Goal: Ask a question

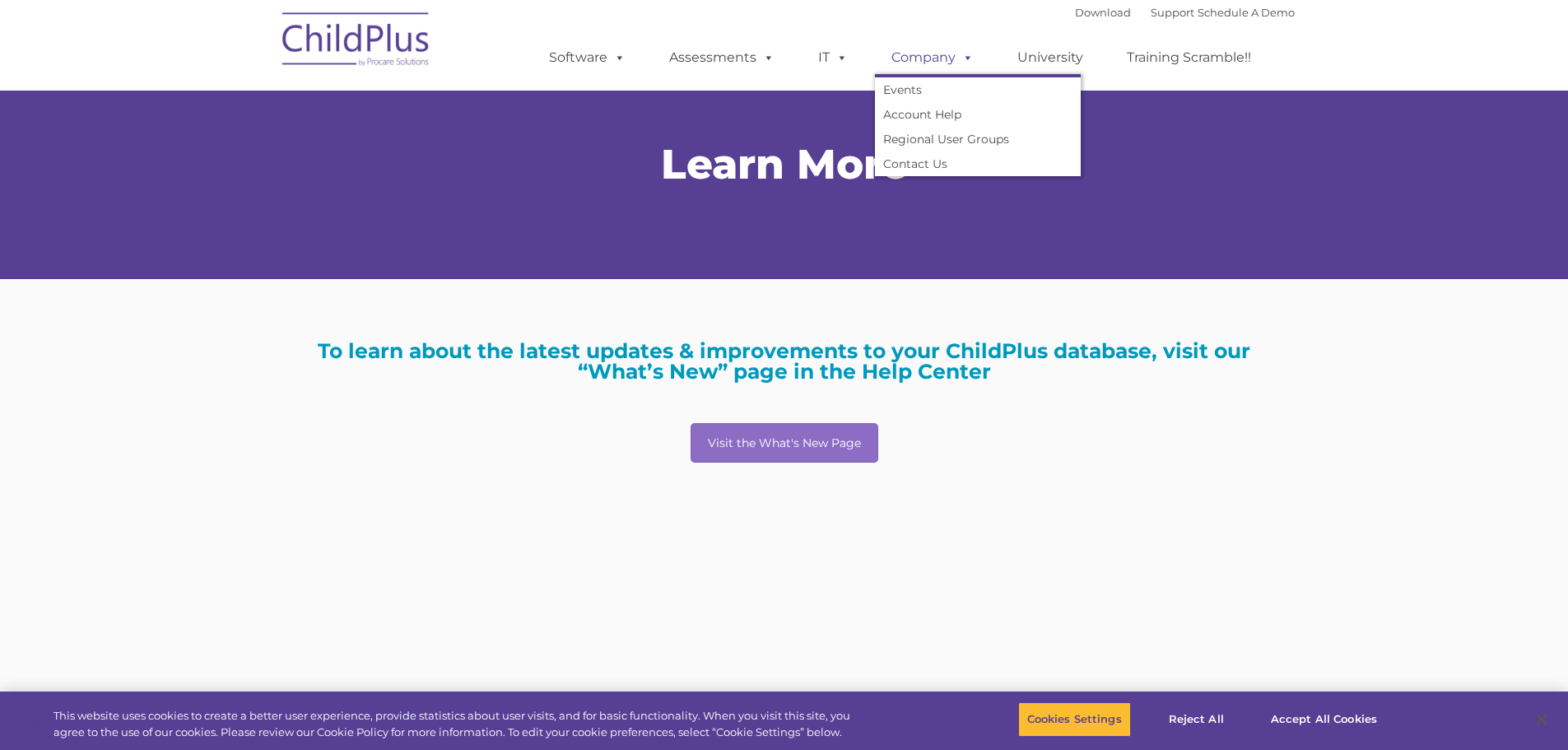
click at [940, 56] on link "Company" at bounding box center [932, 57] width 115 height 33
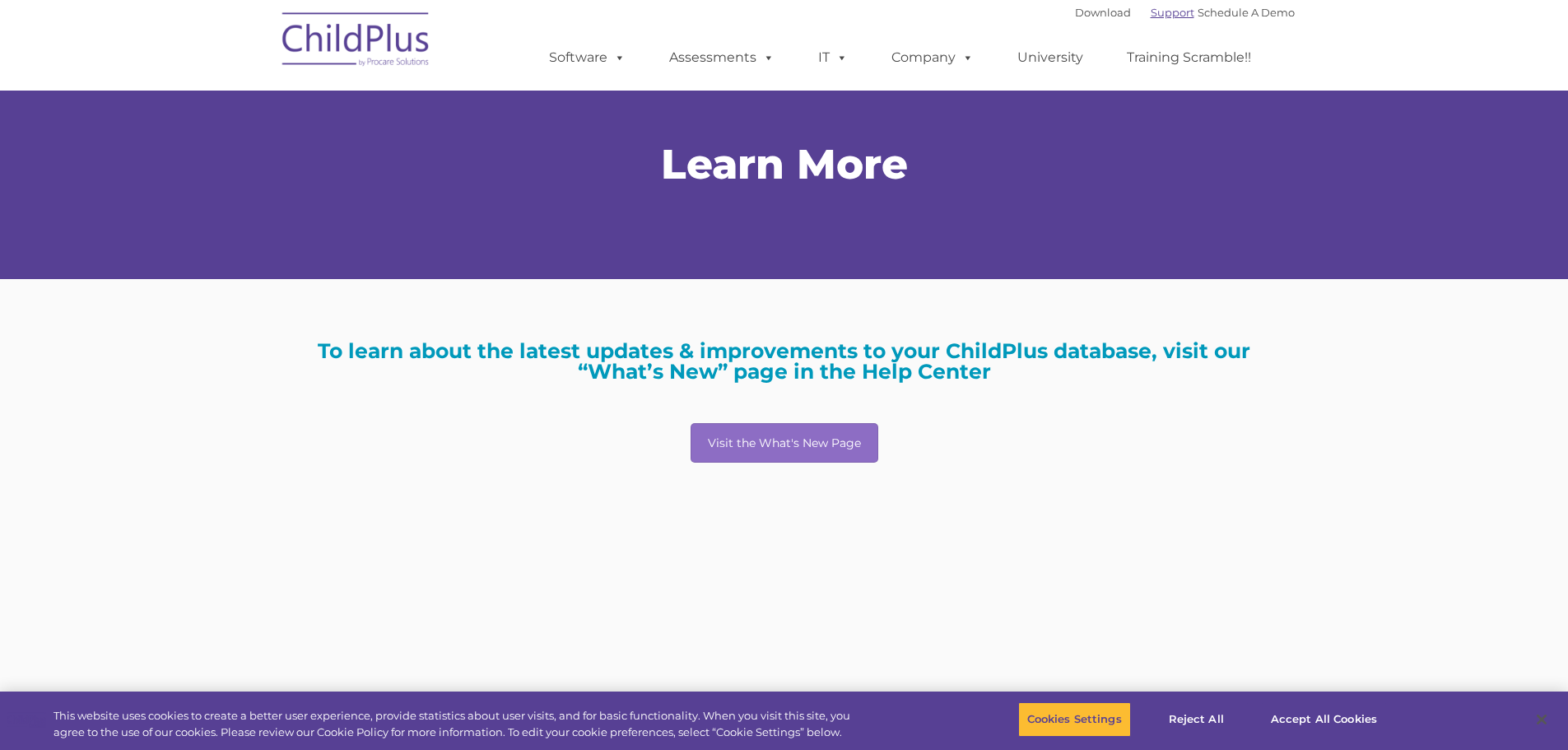
click at [1151, 9] on link "Support" at bounding box center [1172, 12] width 44 height 13
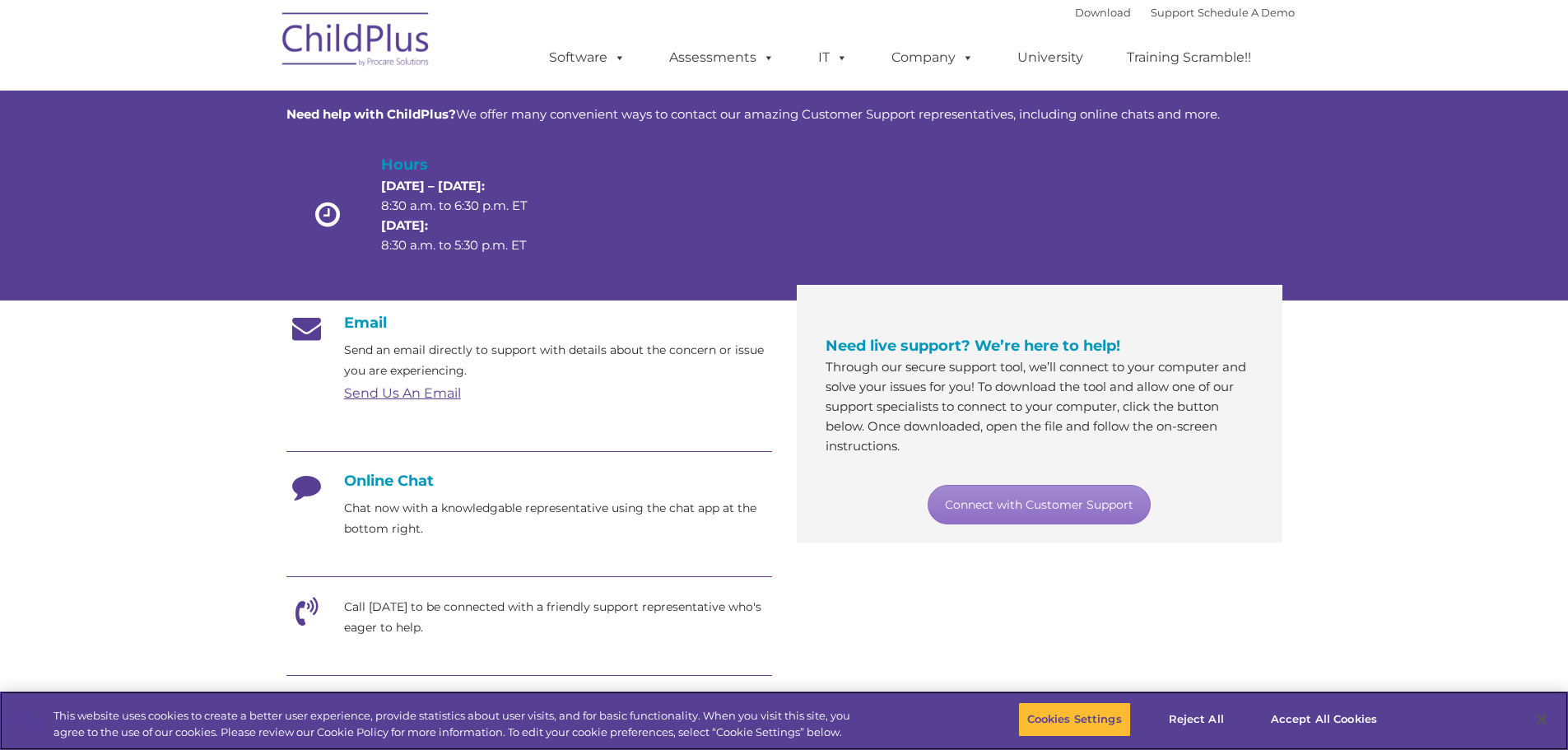
scroll to position [83, 0]
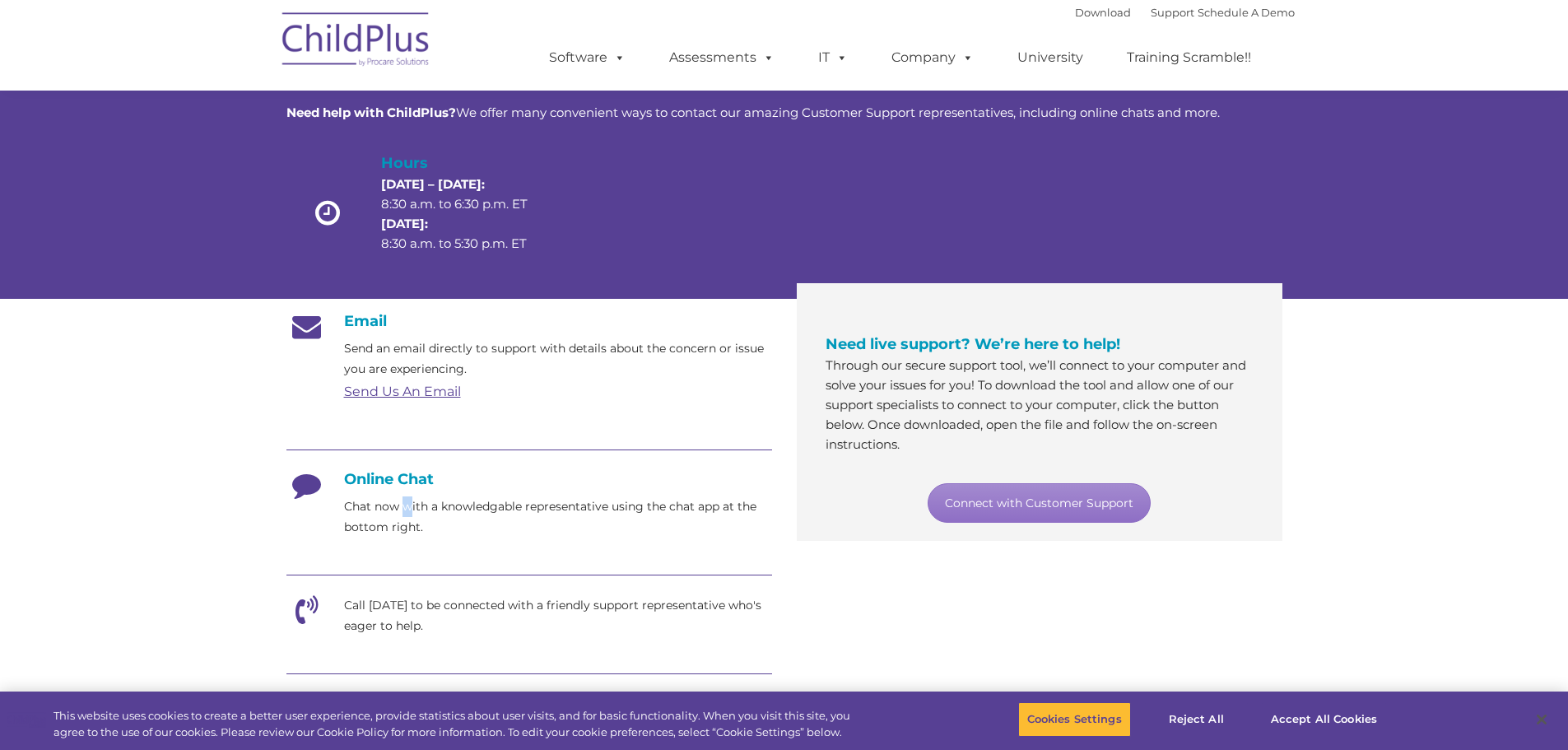
click at [408, 508] on p "Chat now with a knowledgable representative using the chat app at the bottom ri…" at bounding box center [557, 517] width 428 height 41
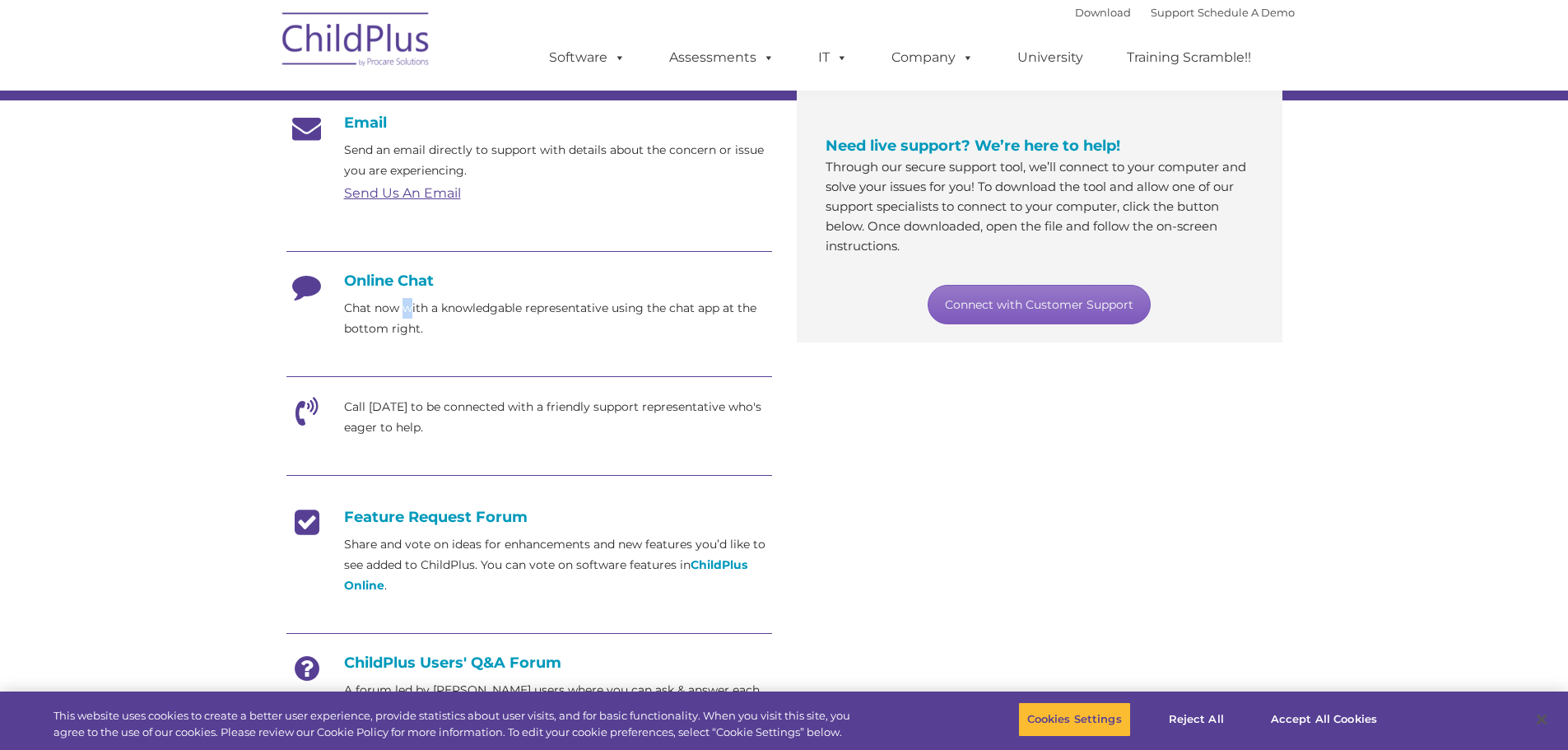
scroll to position [275, 0]
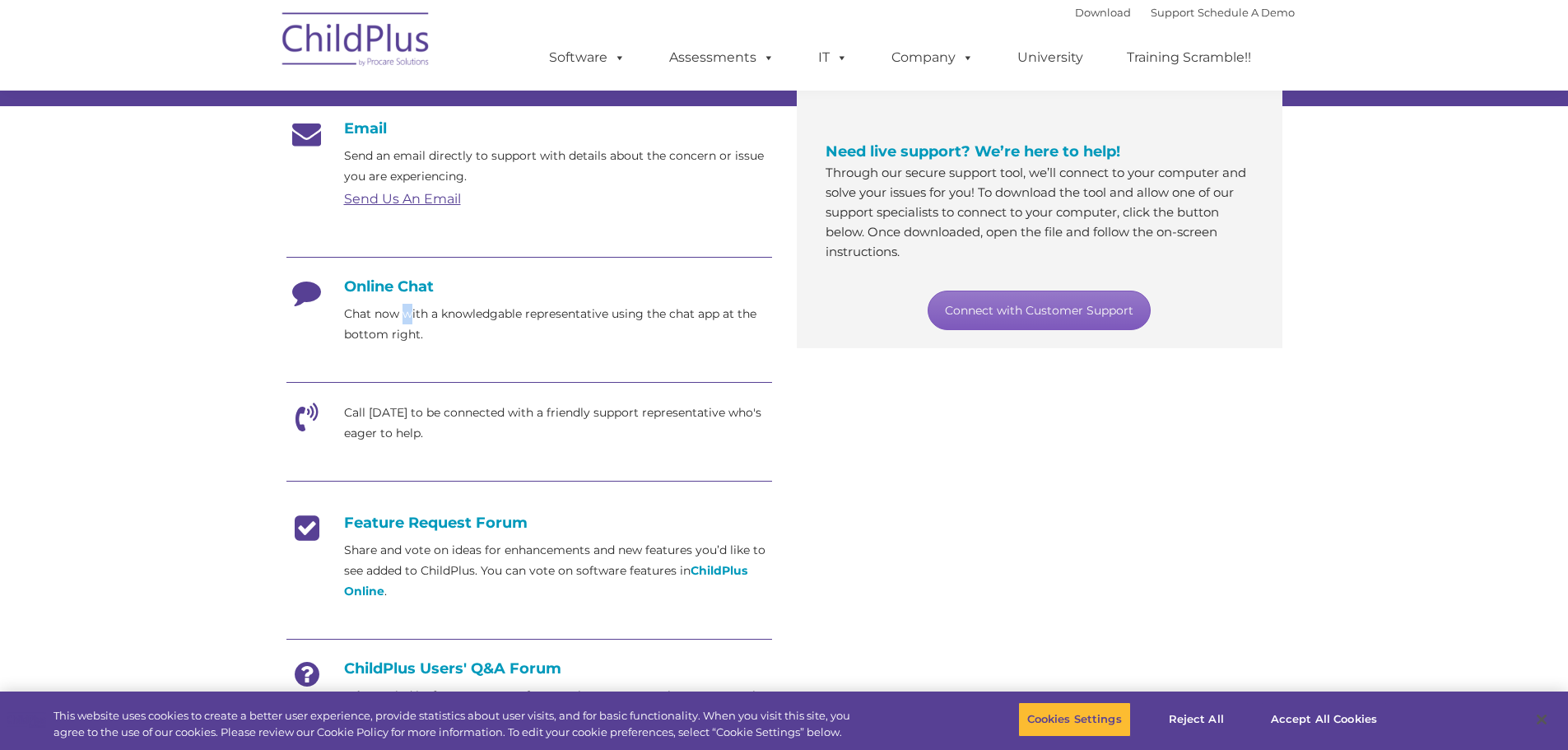
click at [1035, 313] on link "Connect with Customer Support" at bounding box center [1039, 310] width 223 height 40
click at [1548, 622] on section "Customer Support Need help with ChildPlus? We offer many convenient ways to con…" at bounding box center [784, 360] width 1568 height 1270
click at [1535, 690] on body "Download Support | Schedule A Demo  MENU MENU Software ChildPlus: The original…" at bounding box center [784, 360] width 1568 height 1270
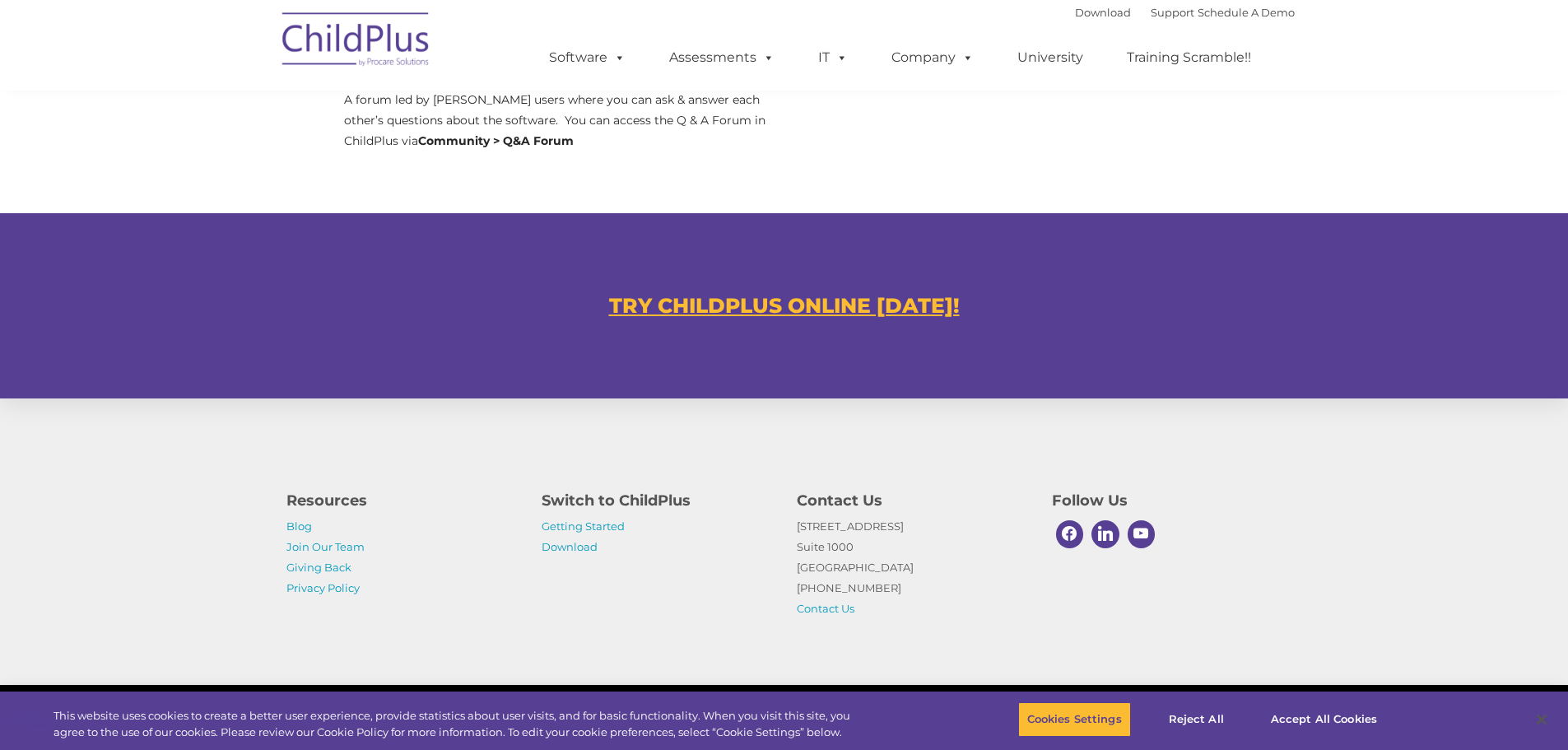
click at [1414, 537] on div "Resources Blog Join Our Team Giving Back Privacy Policy Switch to ChildPlus Get…" at bounding box center [784, 542] width 1568 height 287
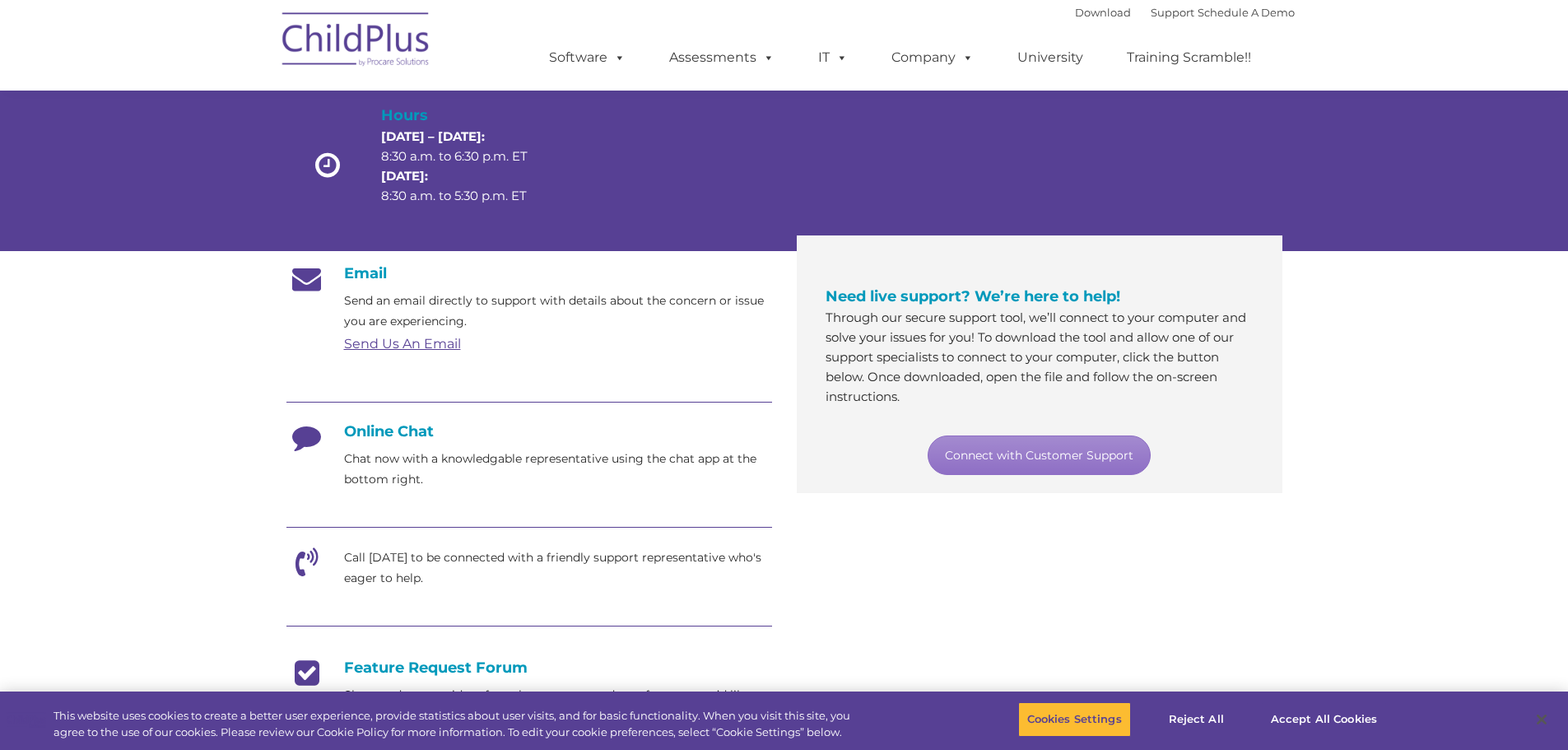
scroll to position [0, 0]
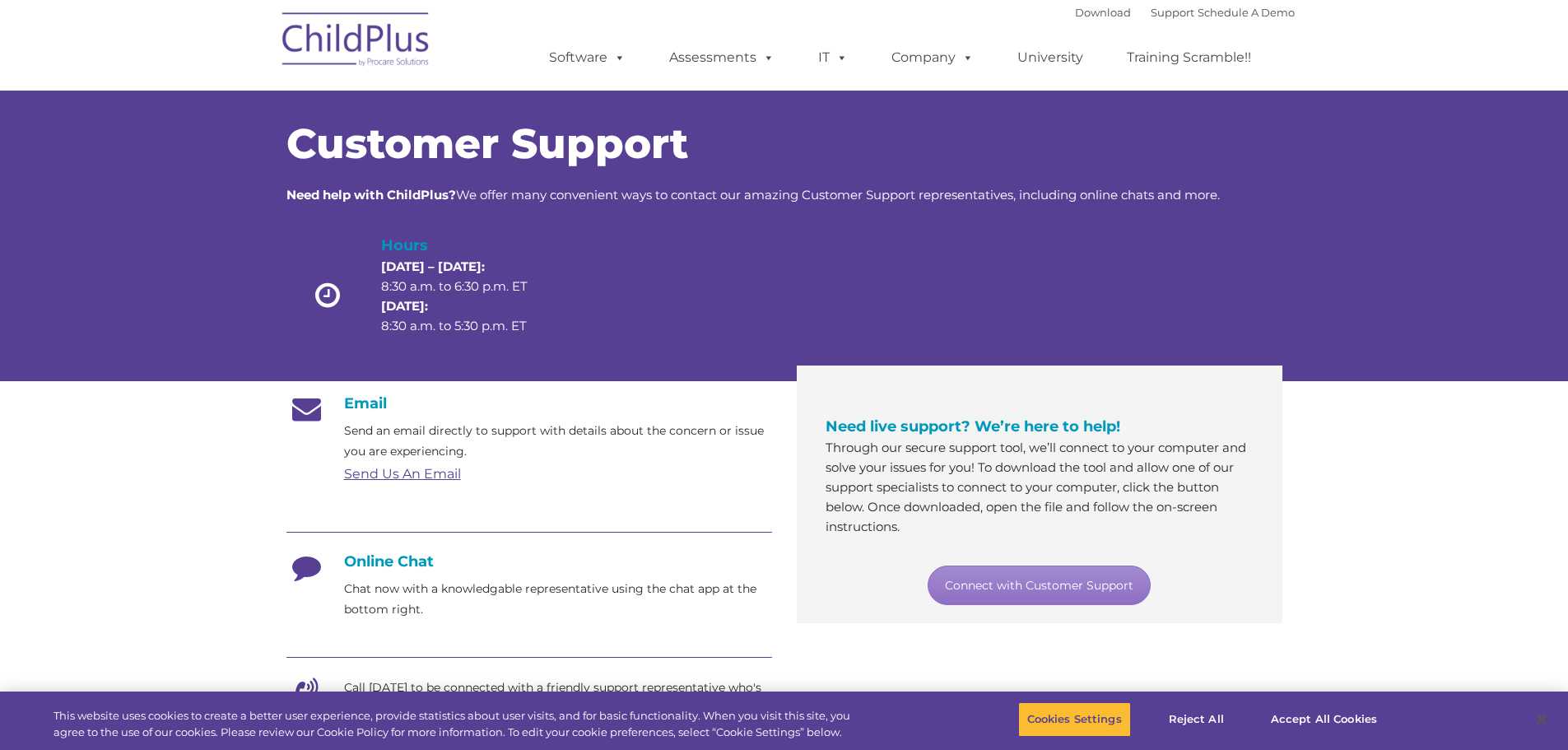
click at [1310, 417] on section "Customer Support Need help with ChildPlus? We offer many convenient ways to con…" at bounding box center [784, 635] width 1568 height 1270
click at [1058, 60] on link "University" at bounding box center [1050, 57] width 98 height 33
click at [1066, 53] on link "University" at bounding box center [1050, 57] width 98 height 33
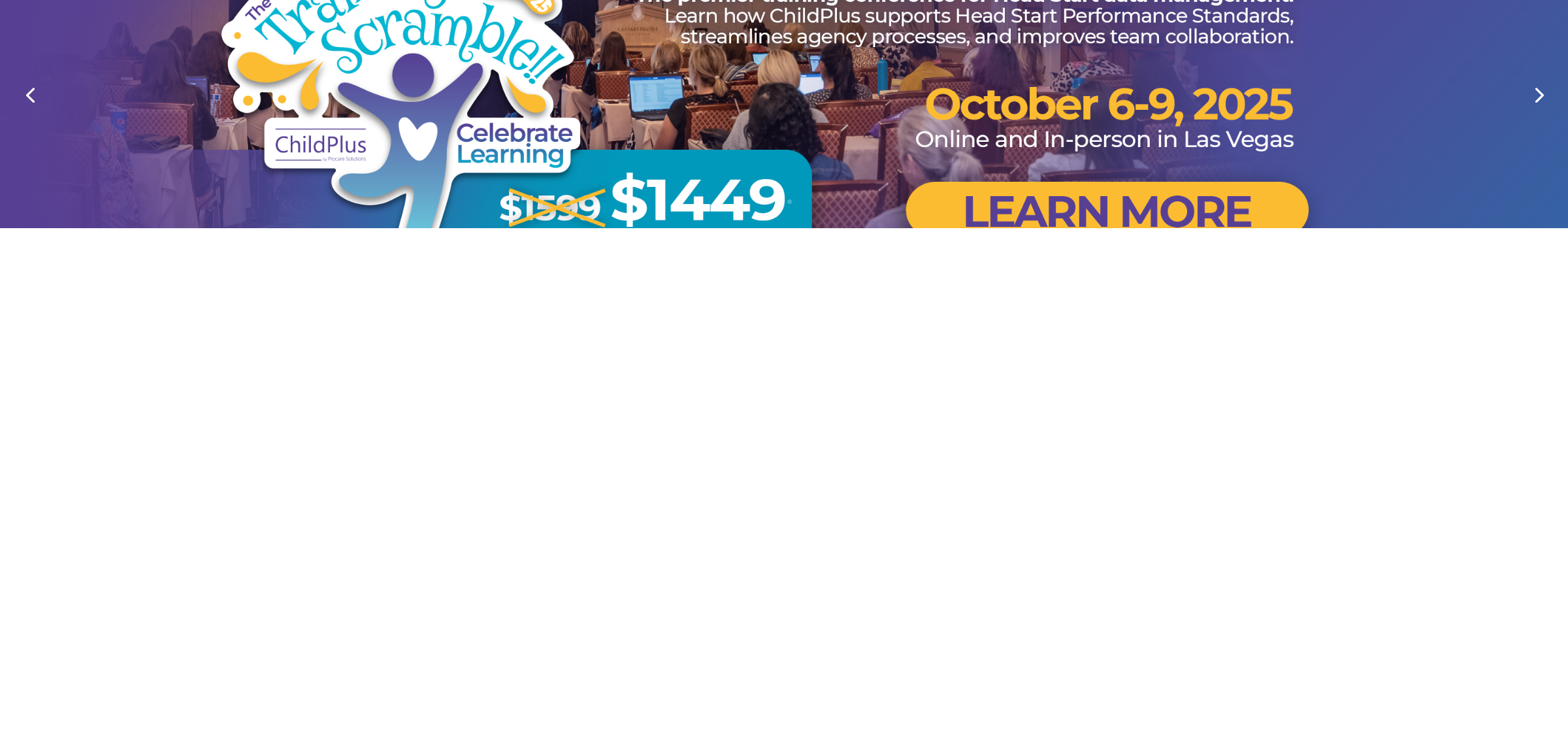
scroll to position [196, 0]
